Goal: Navigation & Orientation: Understand site structure

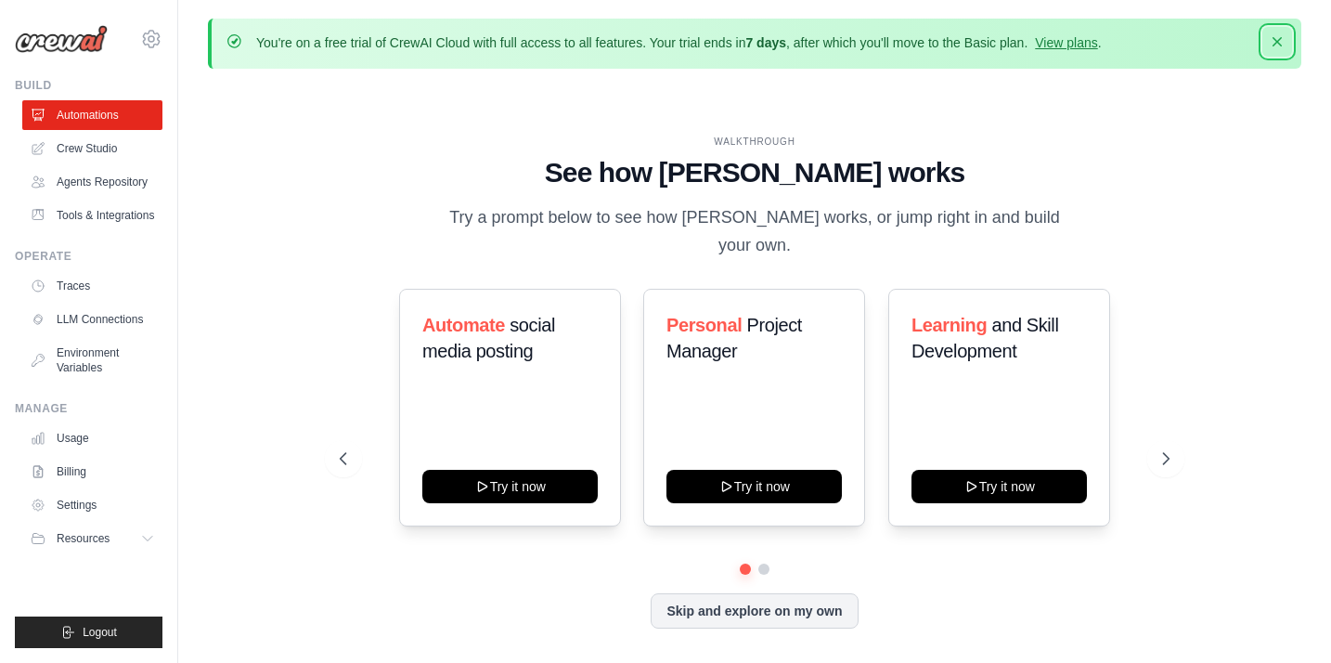
click at [1284, 40] on icon "button" at bounding box center [1277, 41] width 19 height 19
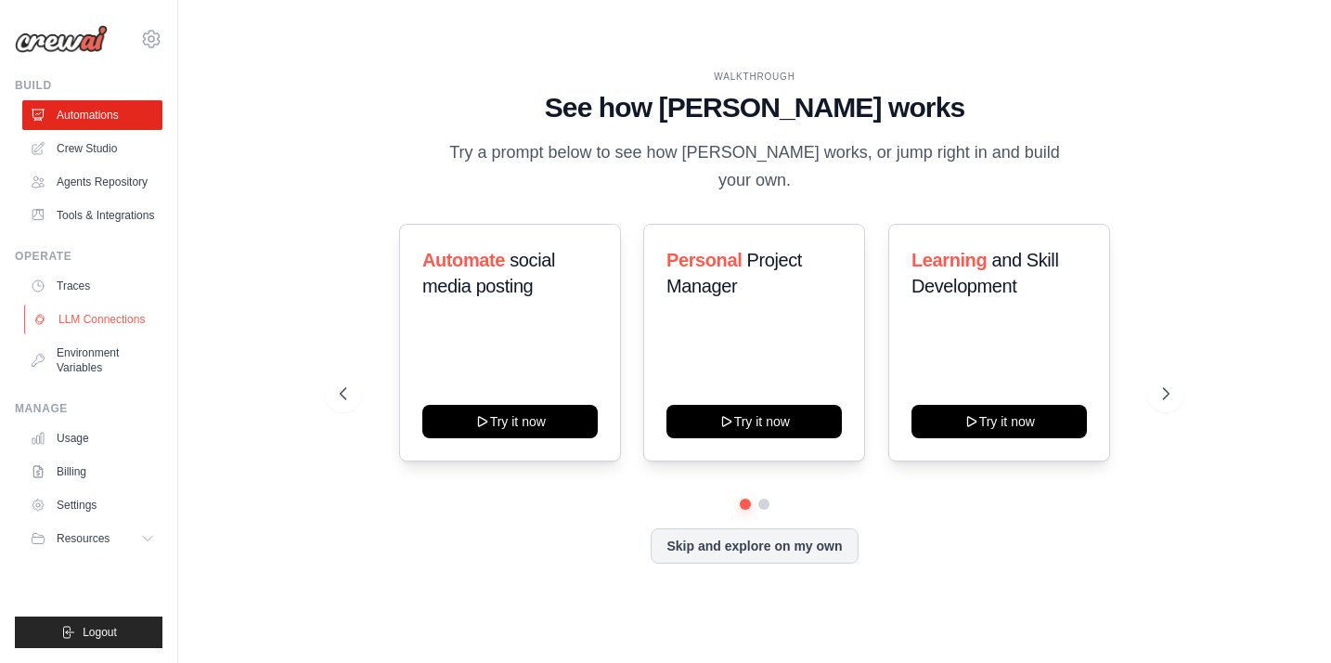
click at [119, 318] on link "LLM Connections" at bounding box center [94, 319] width 140 height 30
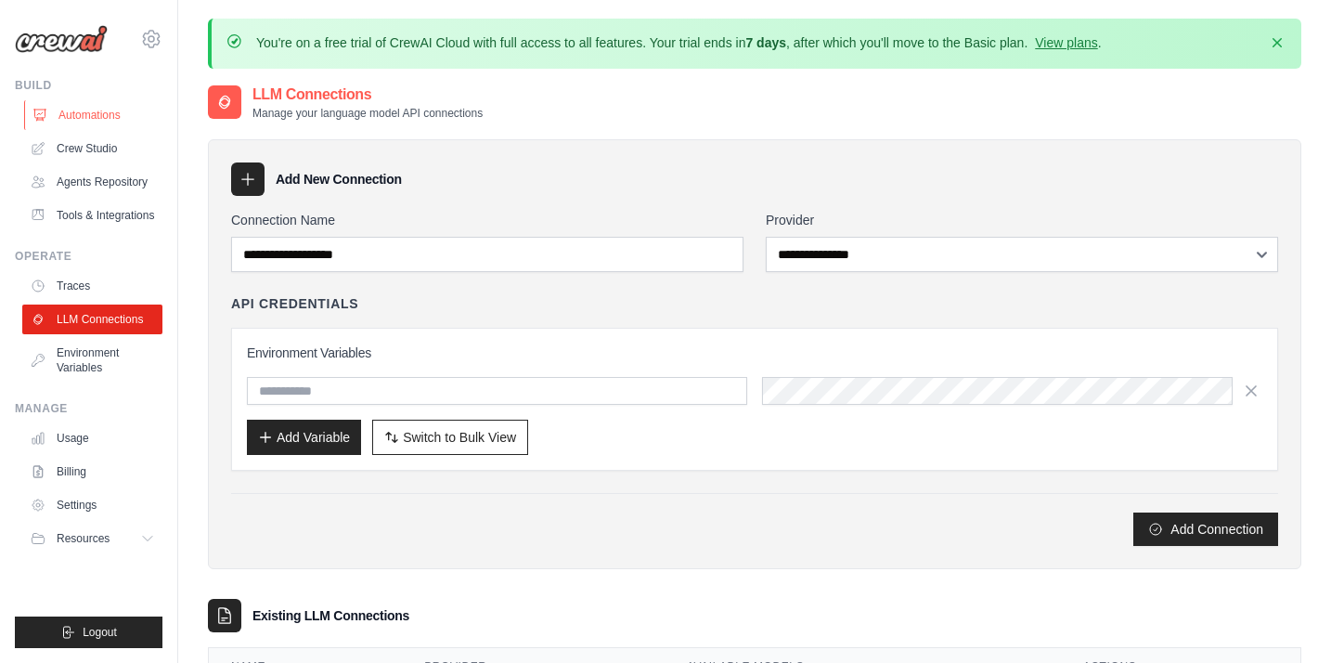
click at [120, 113] on link "Automations" at bounding box center [94, 115] width 140 height 30
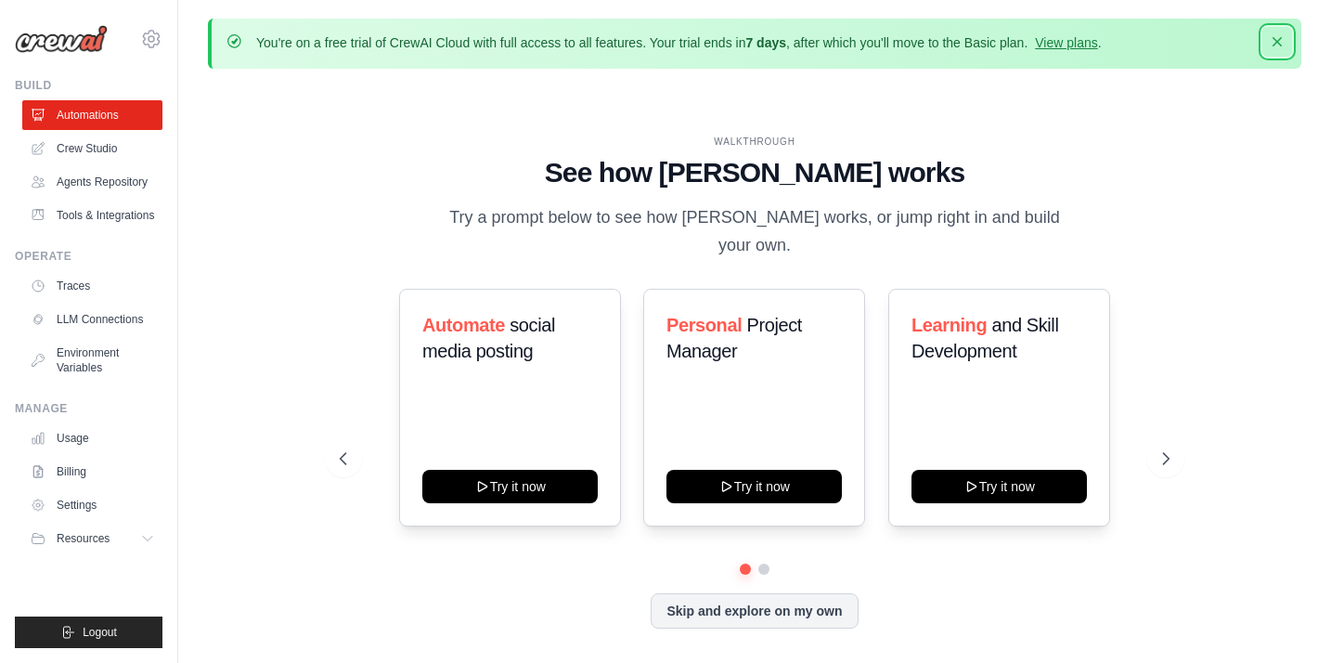
click at [1281, 39] on icon "button" at bounding box center [1277, 41] width 19 height 19
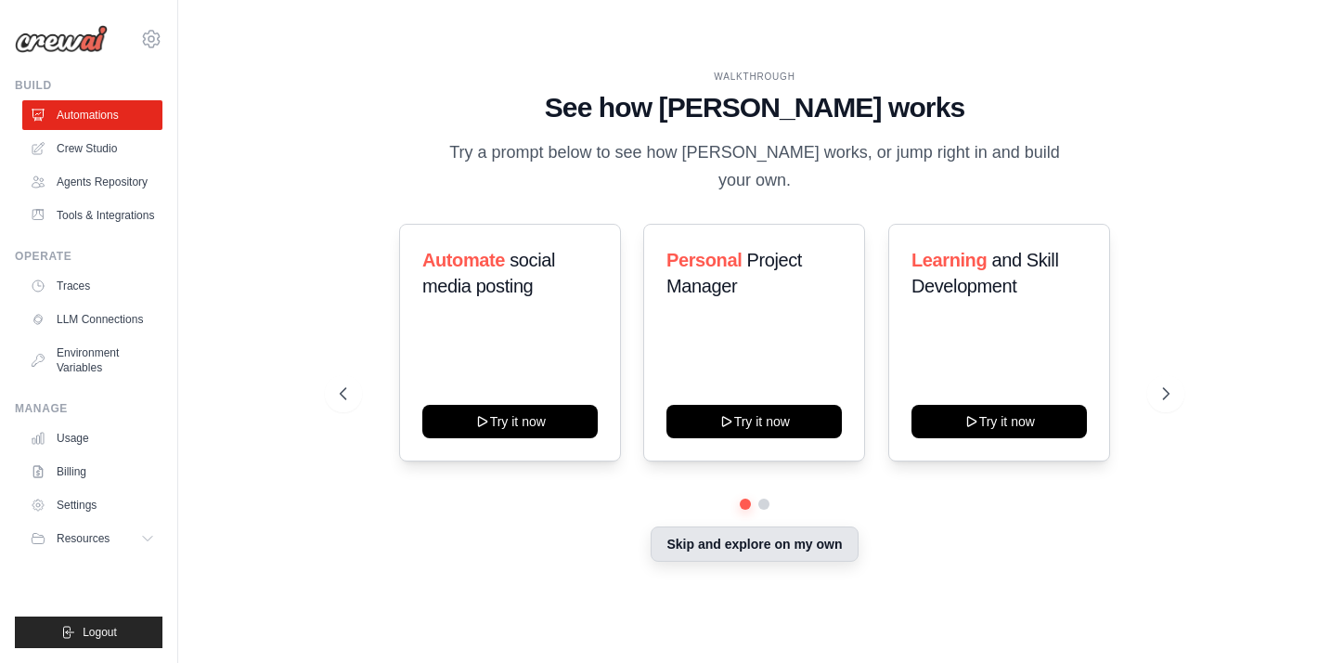
click at [810, 532] on button "Skip and explore on my own" at bounding box center [754, 543] width 207 height 35
